Goal: Transaction & Acquisition: Book appointment/travel/reservation

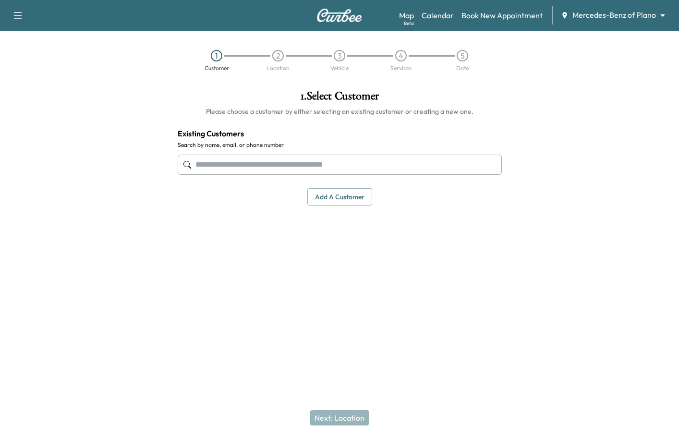
click at [234, 167] on input "text" at bounding box center [340, 165] width 324 height 20
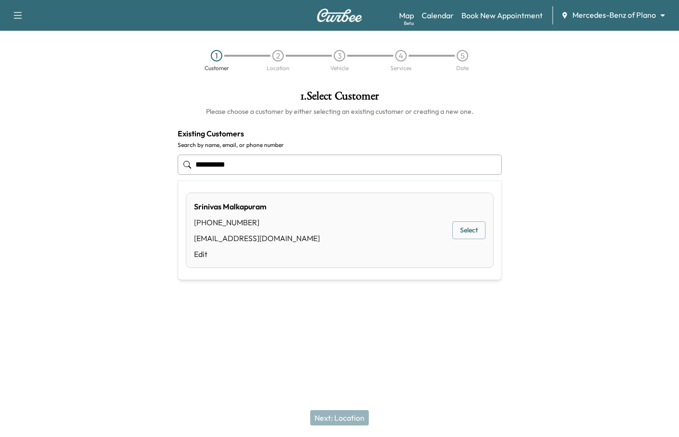
click at [472, 227] on button "Select" at bounding box center [469, 230] width 33 height 18
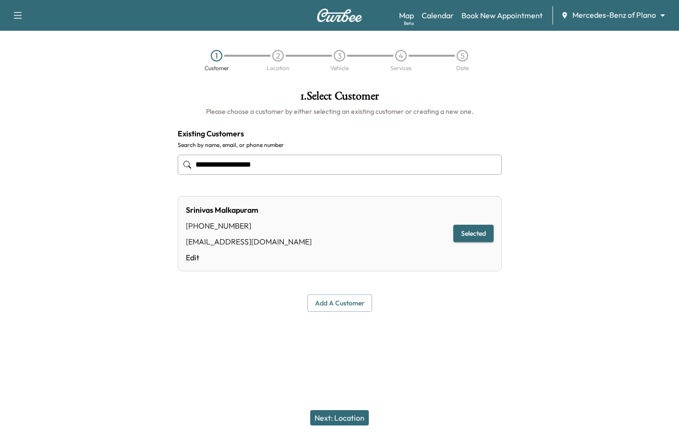
type input "**********"
click at [341, 413] on button "Next: Location" at bounding box center [339, 417] width 59 height 15
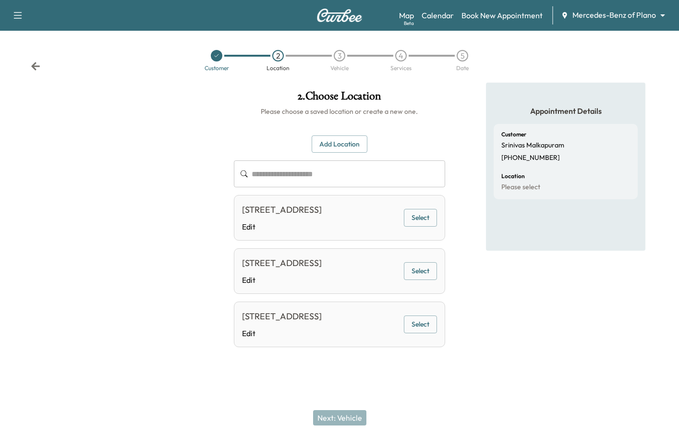
click at [409, 220] on button "Select" at bounding box center [420, 218] width 33 height 18
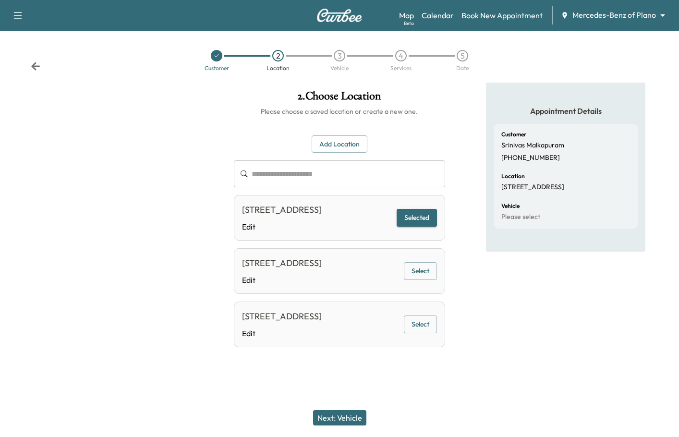
click at [346, 416] on button "Next: Vehicle" at bounding box center [339, 417] width 53 height 15
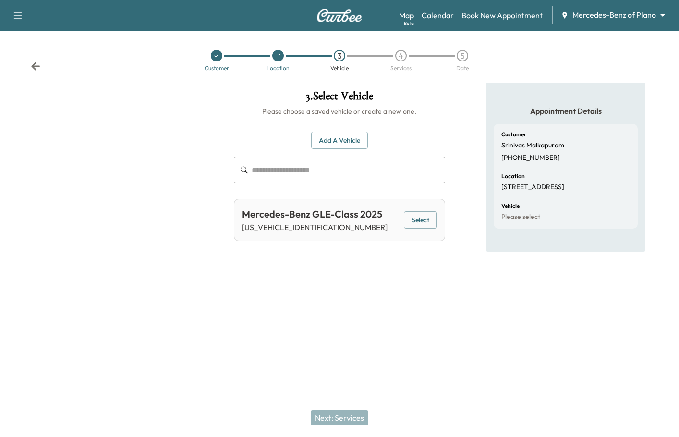
click at [433, 220] on button "Select" at bounding box center [420, 220] width 33 height 18
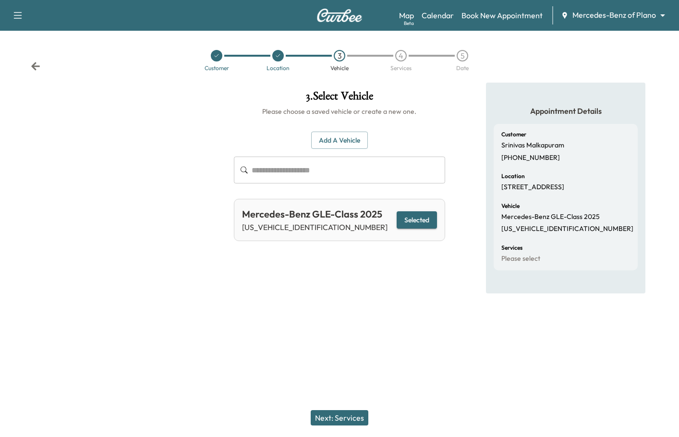
click at [356, 418] on button "Next: Services" at bounding box center [340, 417] width 58 height 15
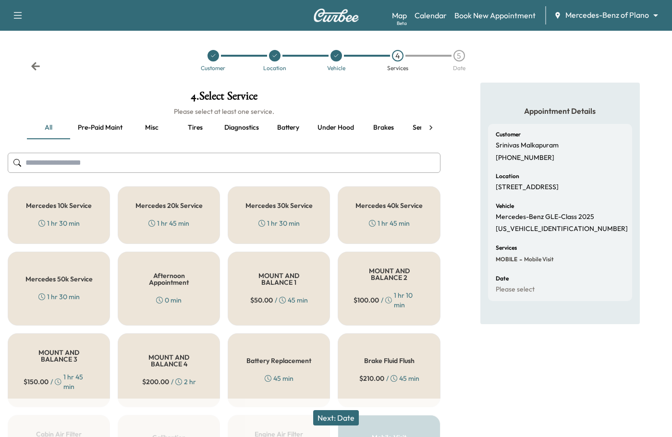
click at [331, 414] on button "Next: Date" at bounding box center [336, 417] width 46 height 15
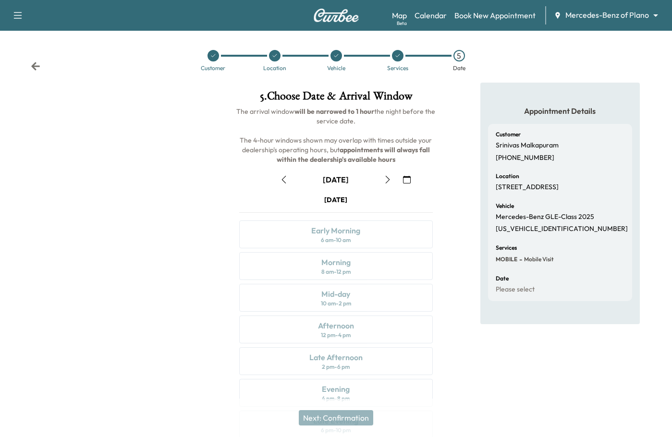
click at [386, 182] on icon "button" at bounding box center [388, 180] width 8 height 8
click at [387, 178] on icon "button" at bounding box center [388, 180] width 8 height 8
click at [319, 298] on div "Mid-day 10 am - 2 pm" at bounding box center [335, 298] width 193 height 28
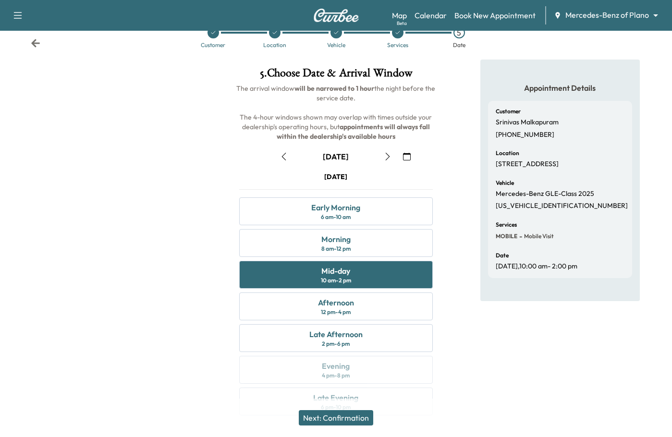
scroll to position [44, 0]
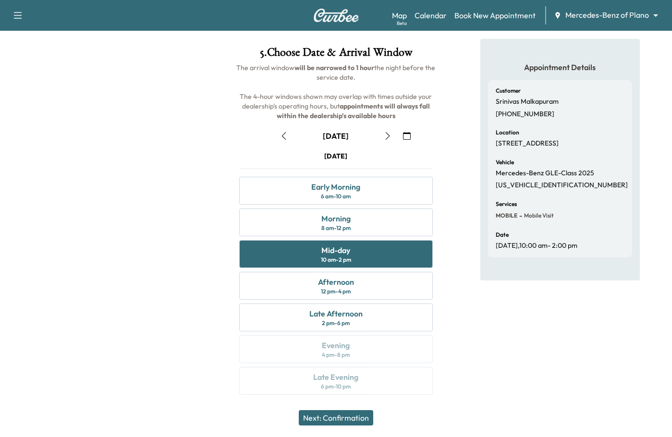
click at [355, 422] on button "Next: Confirmation" at bounding box center [336, 417] width 74 height 15
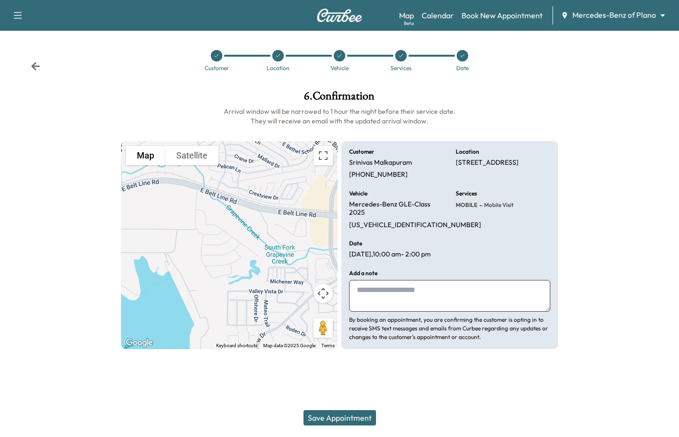
click at [428, 303] on textarea at bounding box center [449, 296] width 201 height 32
type textarea "**********"
click at [347, 416] on button "Save Appointment" at bounding box center [340, 417] width 73 height 15
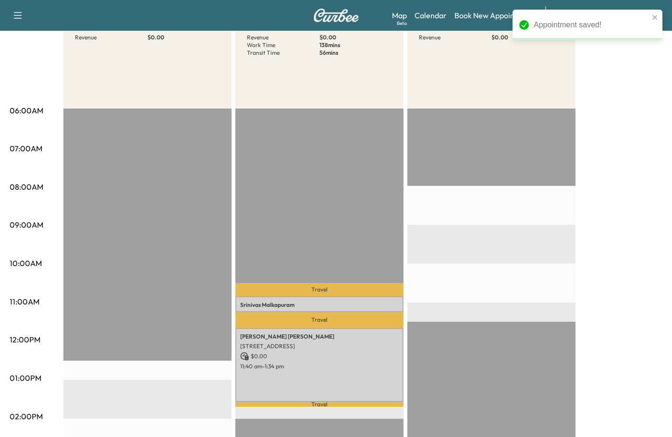
scroll to position [144, 0]
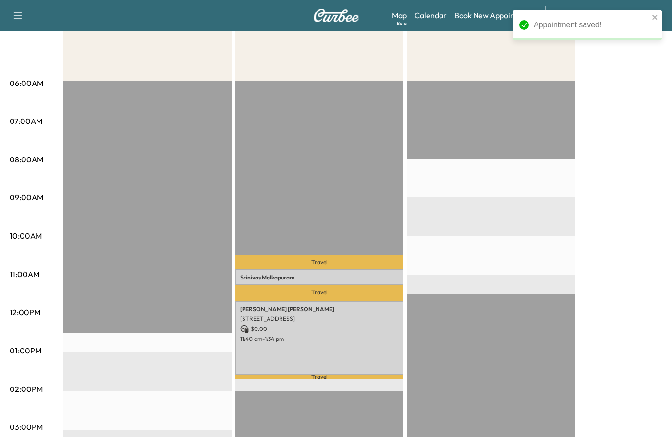
click at [665, 123] on div "Mobile Service Schedule View and update your mobile appointment schedule. [DATE…" at bounding box center [336, 299] width 672 height 825
click at [297, 265] on p "Travel" at bounding box center [319, 262] width 168 height 13
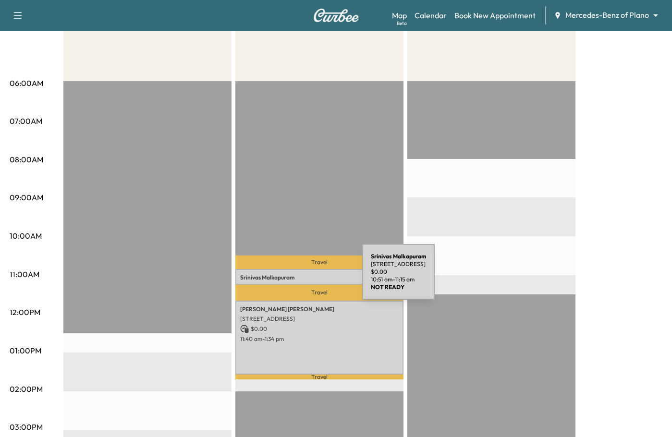
click at [290, 278] on p "[PERSON_NAME]" at bounding box center [319, 278] width 159 height 8
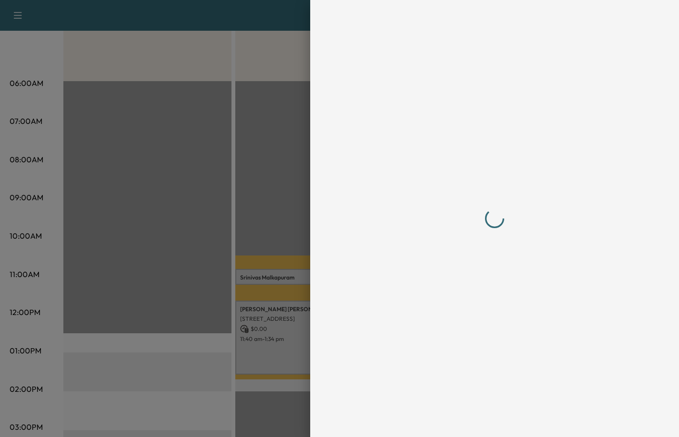
click at [638, 316] on div at bounding box center [494, 218] width 307 height 437
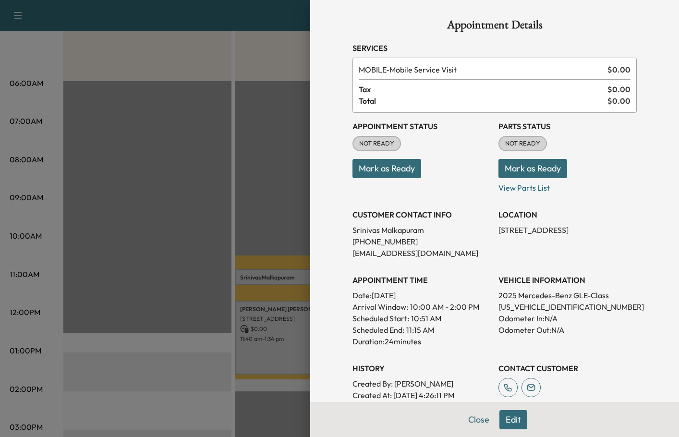
click at [159, 74] on div at bounding box center [339, 218] width 679 height 437
